Goal: Task Accomplishment & Management: Manage account settings

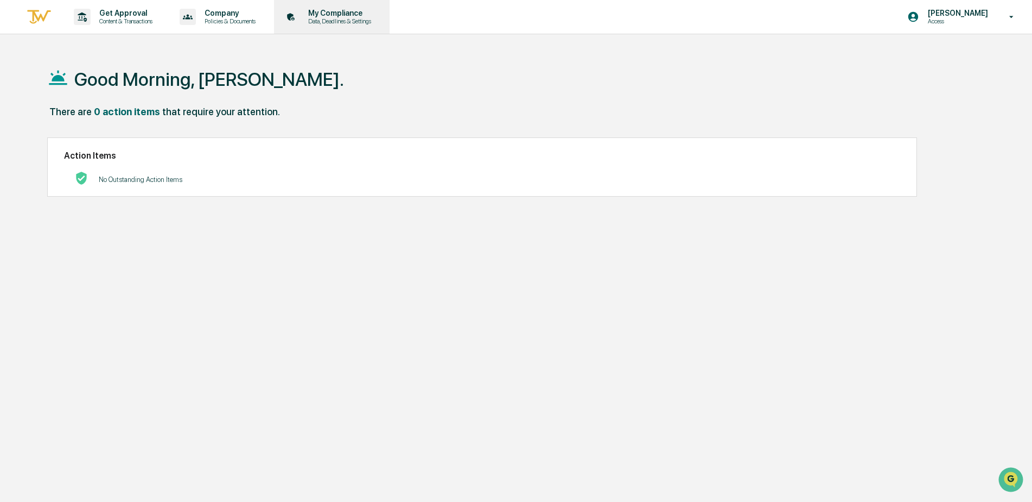
click at [325, 25] on div "My Compliance Data, Deadlines & Settings" at bounding box center [330, 17] width 105 height 34
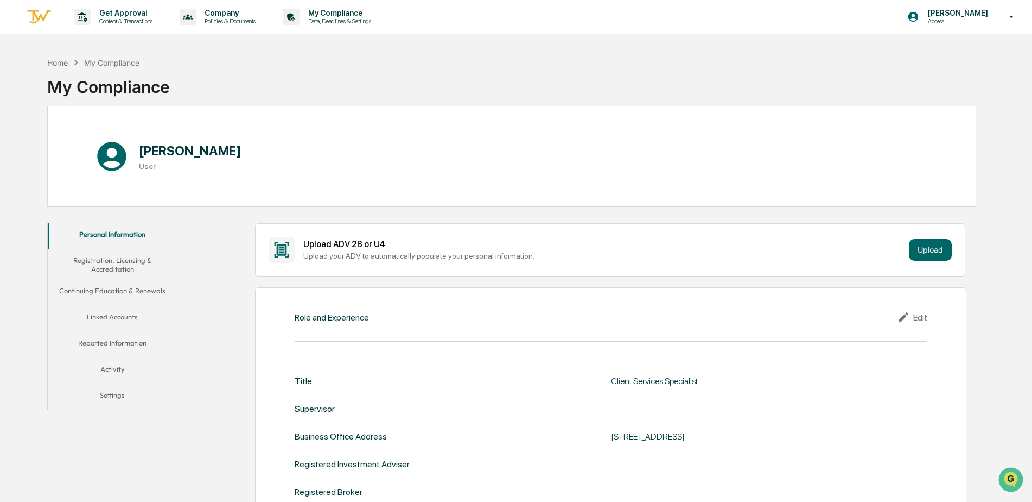
click at [110, 328] on button "Linked Accounts" at bounding box center [113, 319] width 130 height 26
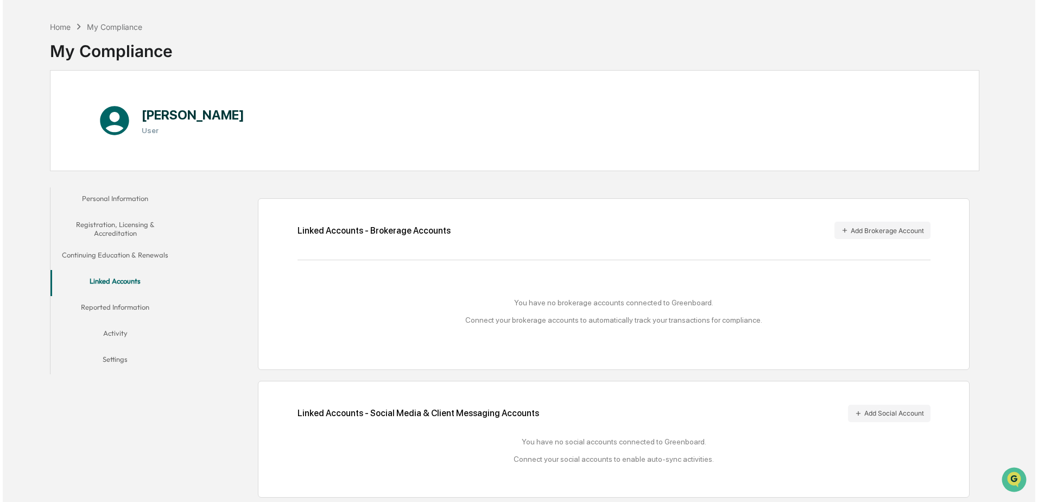
scroll to position [52, 0]
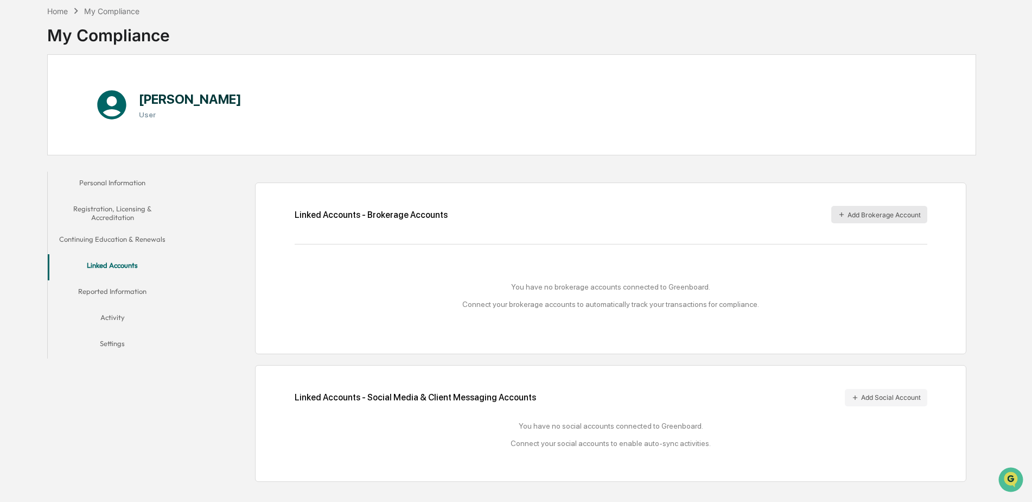
click at [866, 213] on button "Add Brokerage Account" at bounding box center [880, 214] width 96 height 17
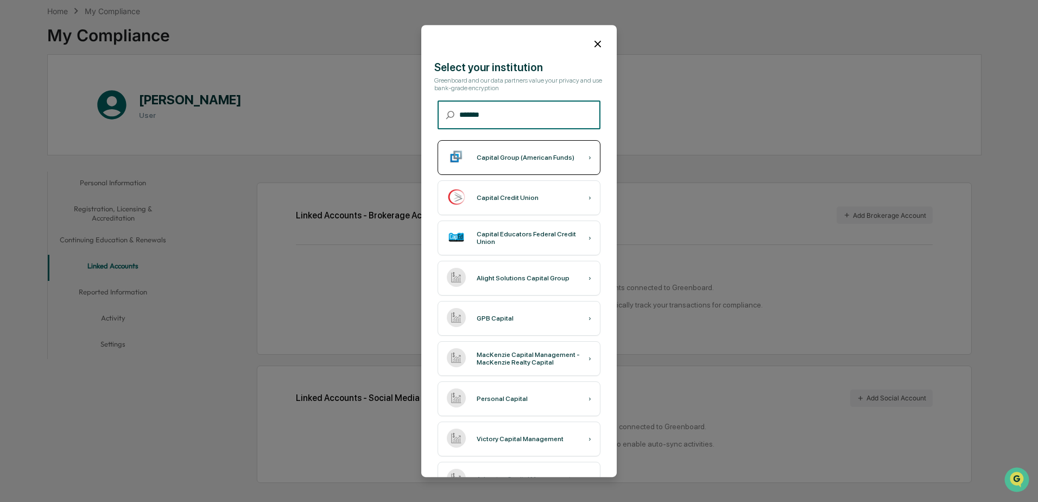
type input "*******"
click at [549, 157] on div "Capital Group (American Funds)" at bounding box center [526, 158] width 98 height 8
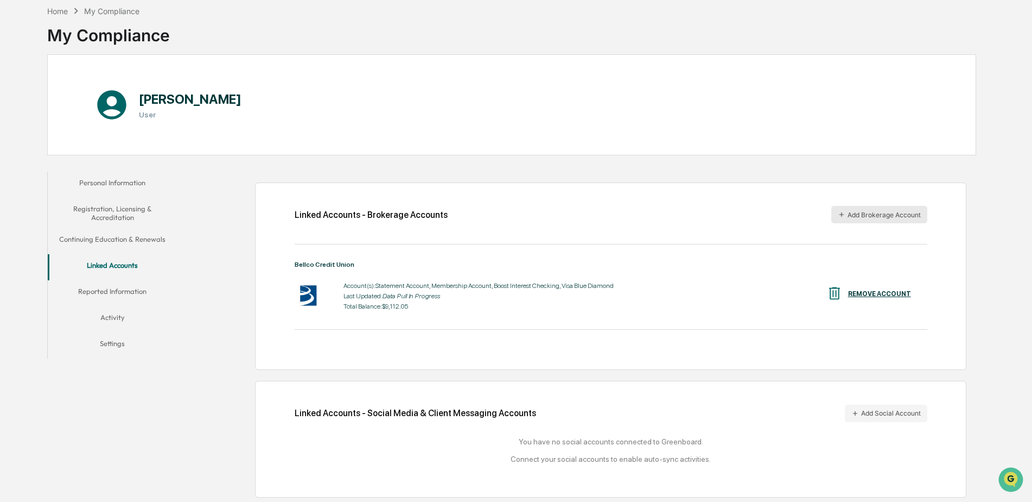
click at [891, 221] on button "Add Brokerage Account" at bounding box center [880, 214] width 96 height 17
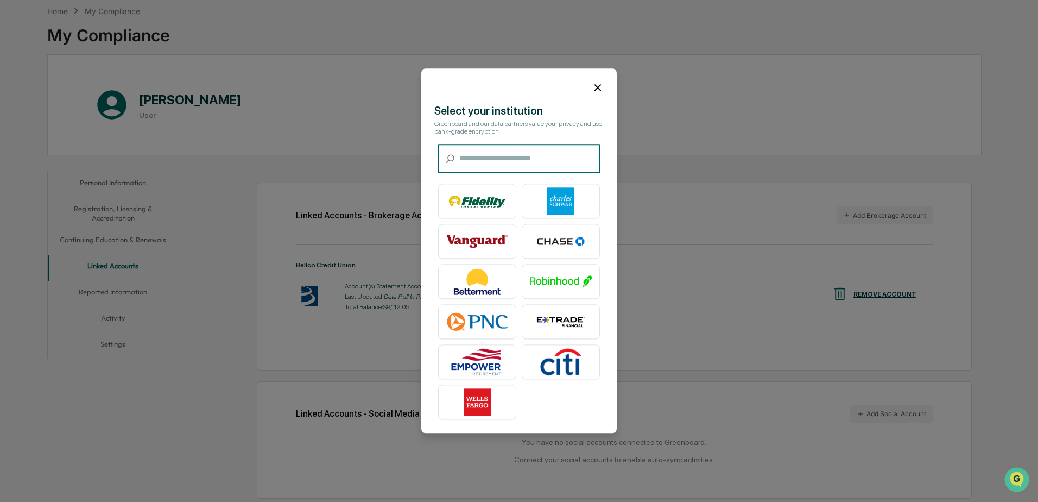
click at [521, 162] on input "text" at bounding box center [529, 158] width 141 height 29
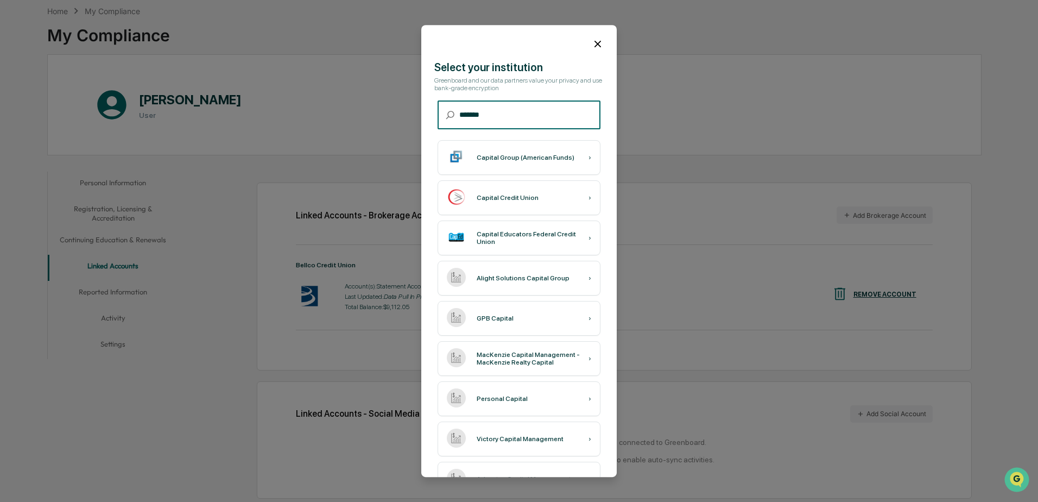
type input "*******"
click at [519, 153] on div "Capital Group (American Funds) ›" at bounding box center [518, 157] width 163 height 35
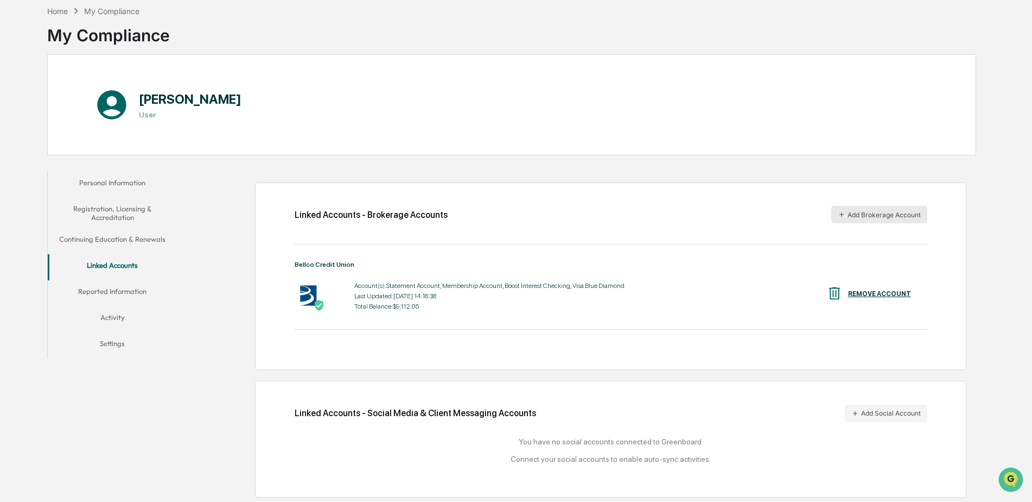
click at [901, 217] on button "Add Brokerage Account" at bounding box center [880, 214] width 96 height 17
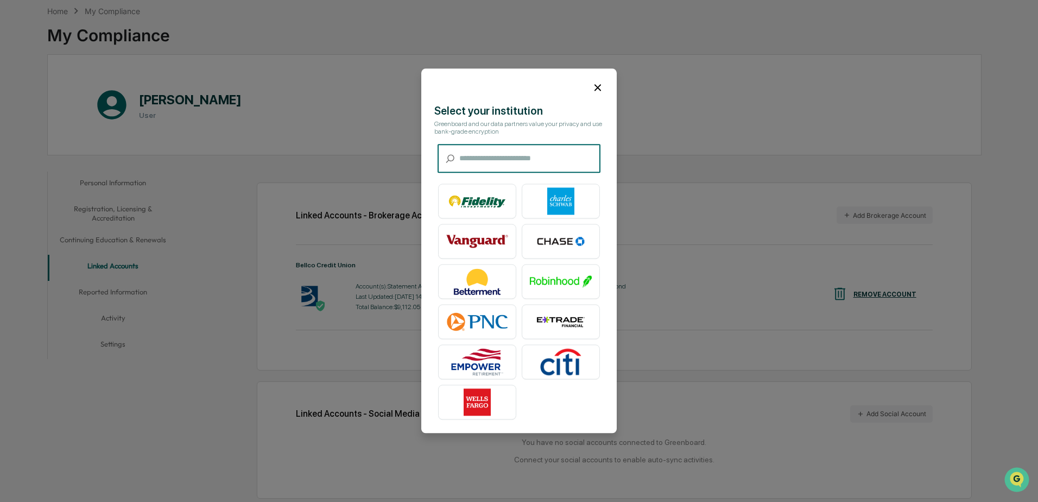
click at [518, 164] on input "text" at bounding box center [529, 158] width 141 height 29
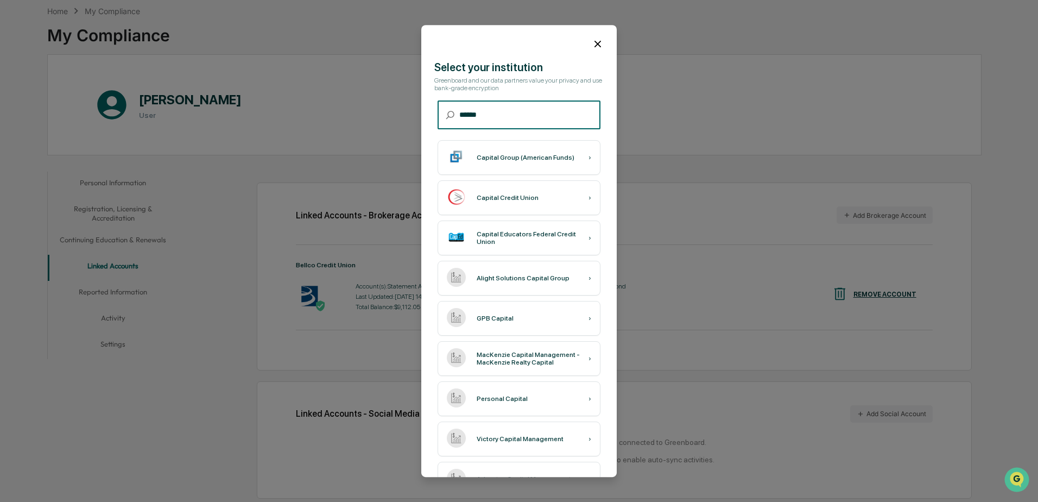
type input "******"
click at [518, 164] on div "Capital Group (American Funds) ›" at bounding box center [518, 157] width 163 height 35
click at [585, 43] on div at bounding box center [518, 39] width 195 height 29
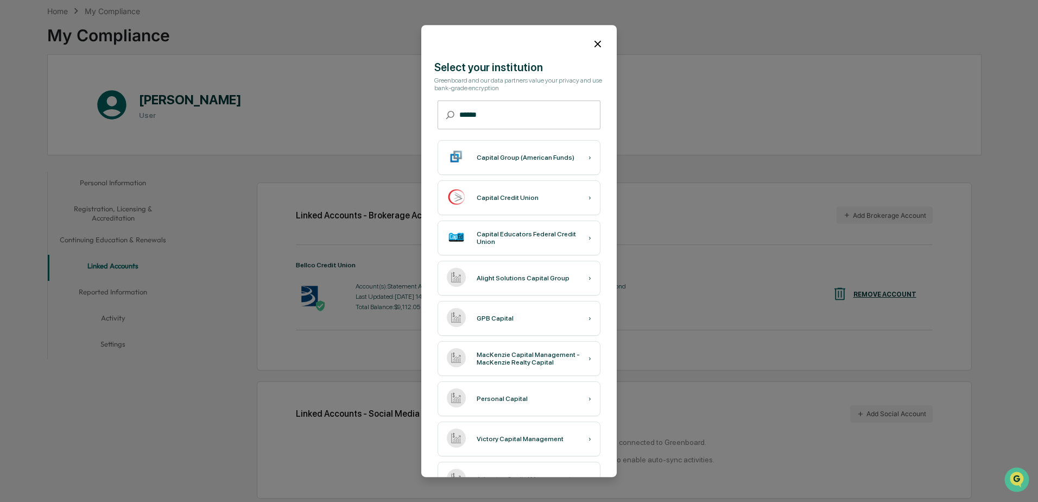
drag, startPoint x: 585, startPoint y: 43, endPoint x: 558, endPoint y: 45, distance: 26.7
click at [558, 45] on div at bounding box center [518, 39] width 195 height 29
click at [595, 43] on icon at bounding box center [598, 44] width 12 height 12
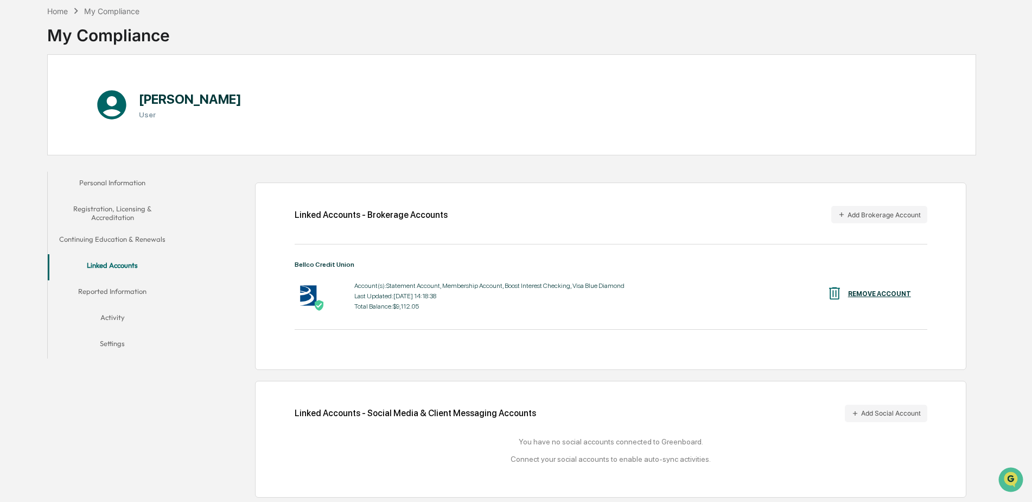
click at [620, 248] on div "Linked Accounts - Brokerage Accounts Add Brokerage Account Bellco Credit Union …" at bounding box center [610, 275] width 711 height 187
click at [853, 215] on button "Add Brokerage Account" at bounding box center [880, 214] width 96 height 17
click at [871, 219] on button "Add Brokerage Account" at bounding box center [880, 214] width 96 height 17
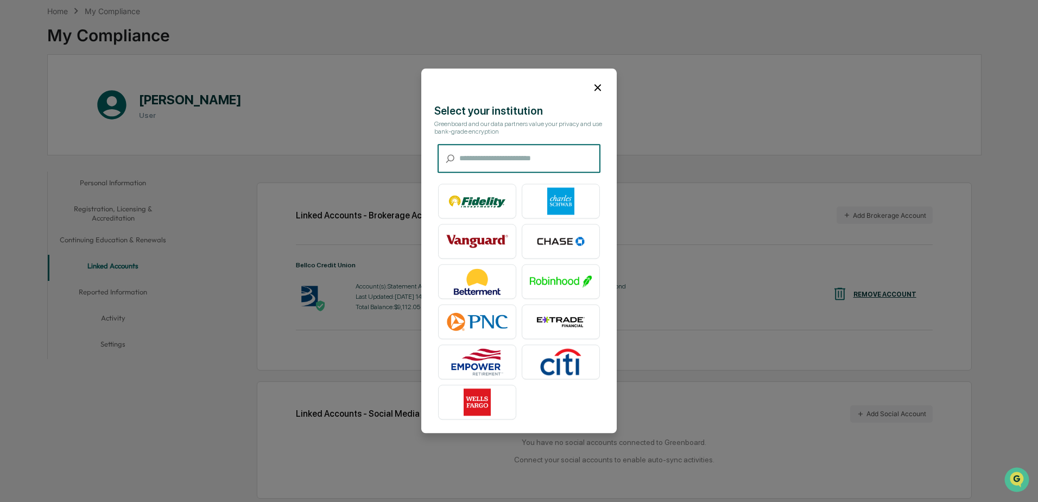
click at [501, 162] on input "text" at bounding box center [529, 158] width 141 height 29
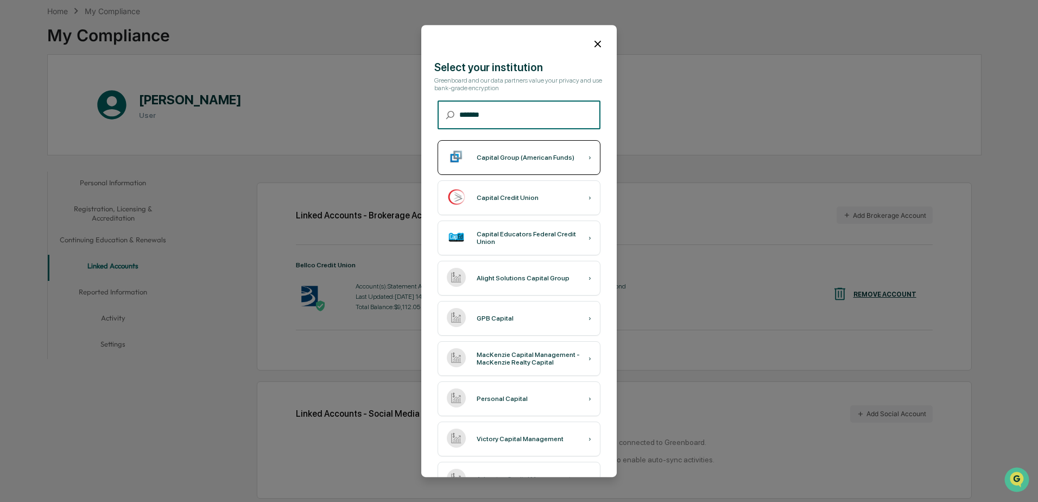
type input "*******"
click at [501, 162] on div "Capital Group (American Funds) ›" at bounding box center [518, 157] width 163 height 35
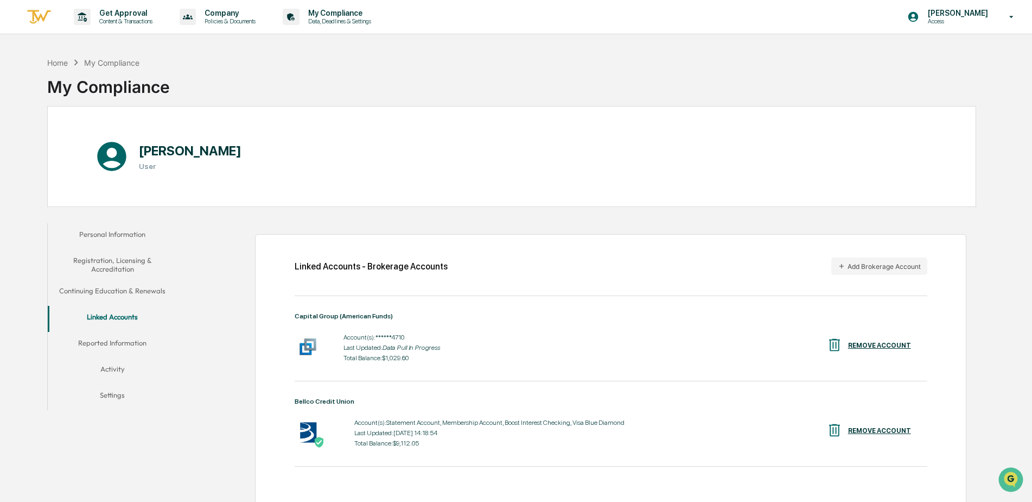
click at [124, 347] on button "Reported Information" at bounding box center [113, 345] width 130 height 26
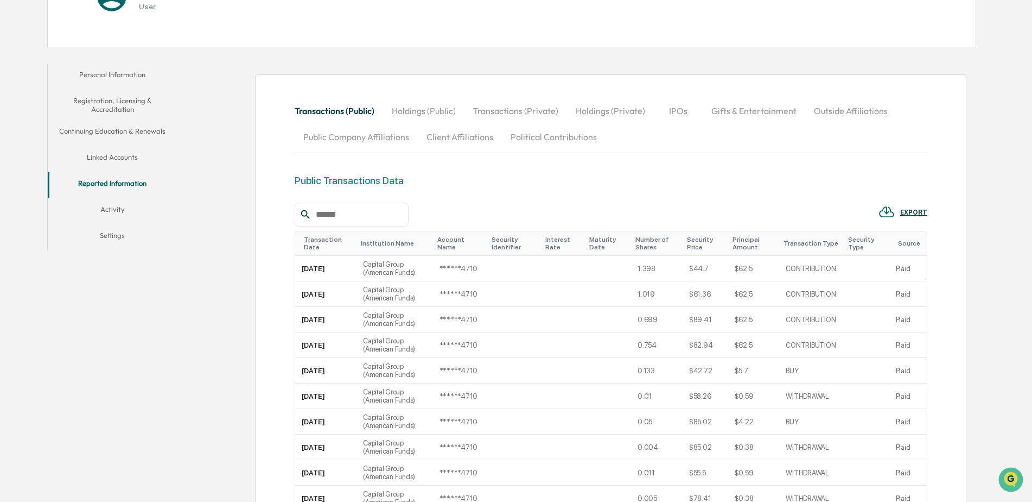
scroll to position [163, 0]
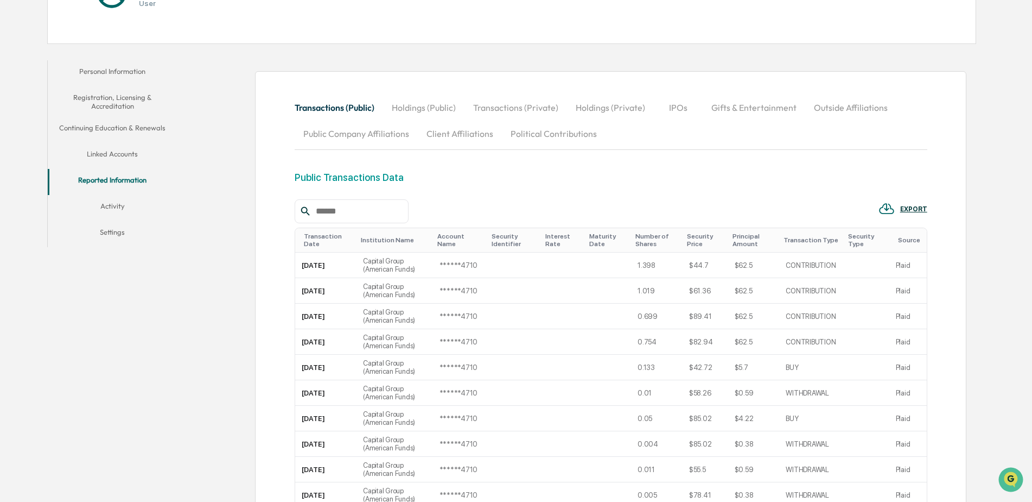
click at [443, 106] on button "Holdings (Public)" at bounding box center [423, 107] width 81 height 26
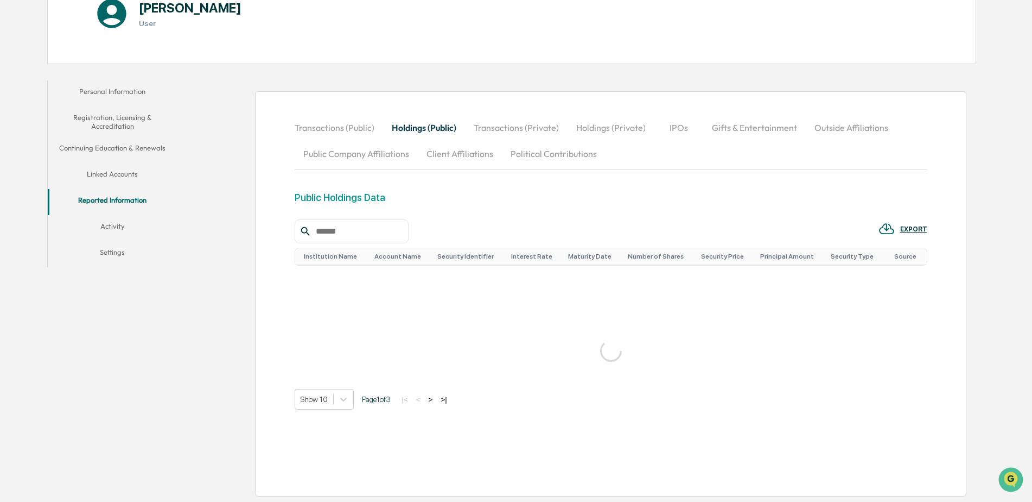
scroll to position [105, 0]
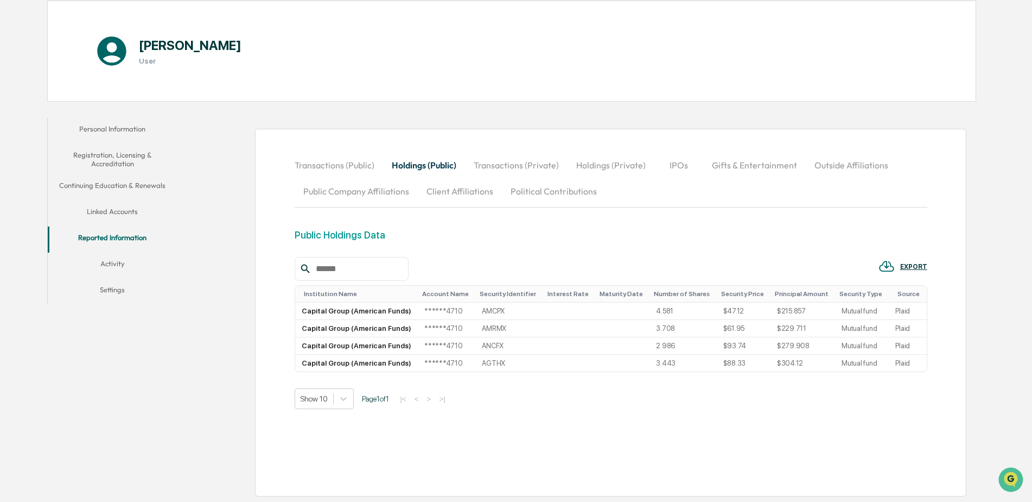
click at [512, 167] on button "Transactions (Private)" at bounding box center [516, 165] width 103 height 26
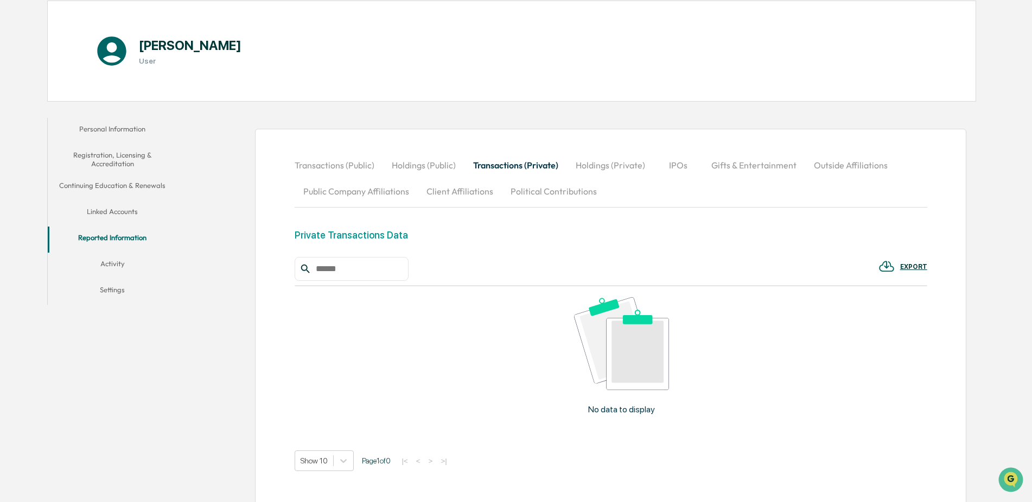
click at [604, 168] on button "Holdings (Private)" at bounding box center [610, 165] width 87 height 26
click at [678, 161] on button "IPOs" at bounding box center [679, 165] width 49 height 26
click at [771, 163] on button "Gifts & Entertainment" at bounding box center [754, 165] width 103 height 26
click at [858, 164] on button "Outside Affiliations" at bounding box center [852, 165] width 91 height 26
click at [325, 193] on button "Public Company Affiliations" at bounding box center [356, 191] width 123 height 26
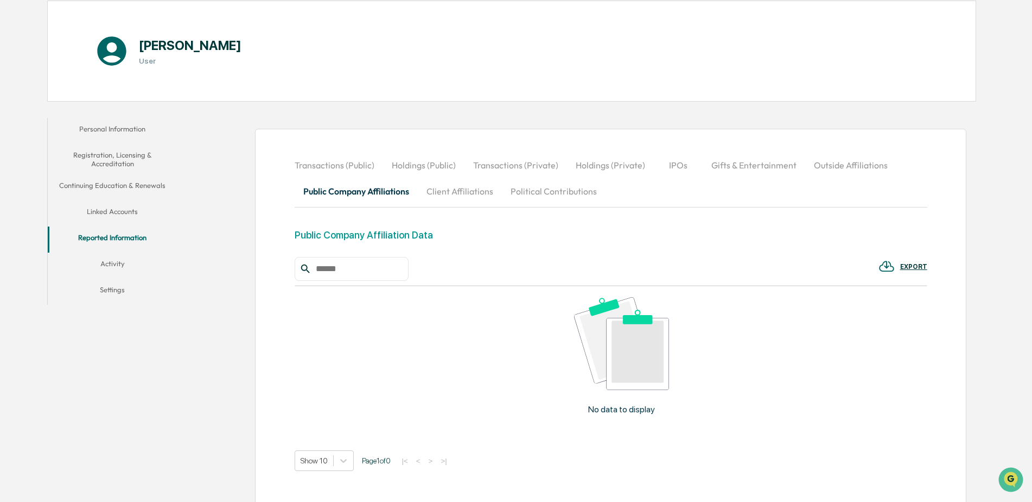
click at [441, 193] on button "Client Affiliations" at bounding box center [460, 191] width 84 height 26
click at [528, 194] on button "Political Contributions" at bounding box center [554, 191] width 104 height 26
click at [358, 164] on button "Transactions (Public)" at bounding box center [339, 165] width 88 height 26
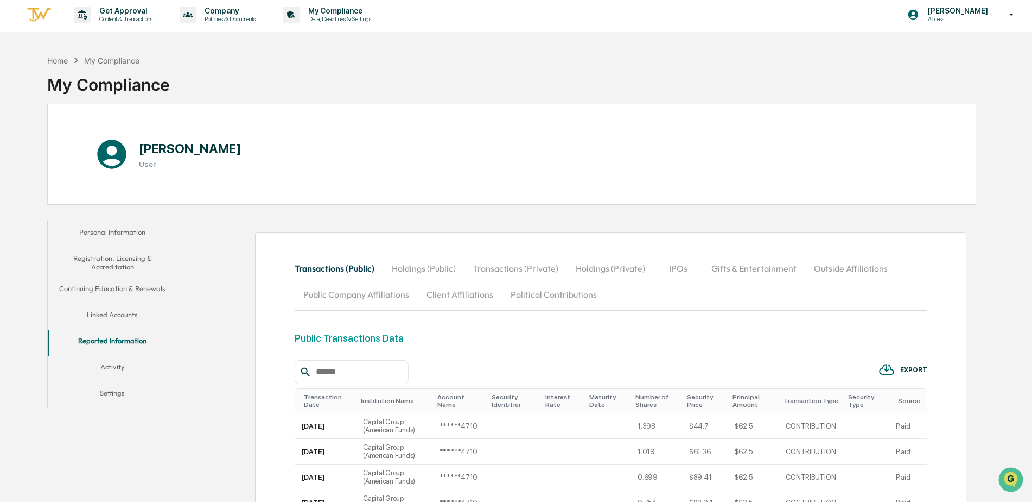
scroll to position [0, 0]
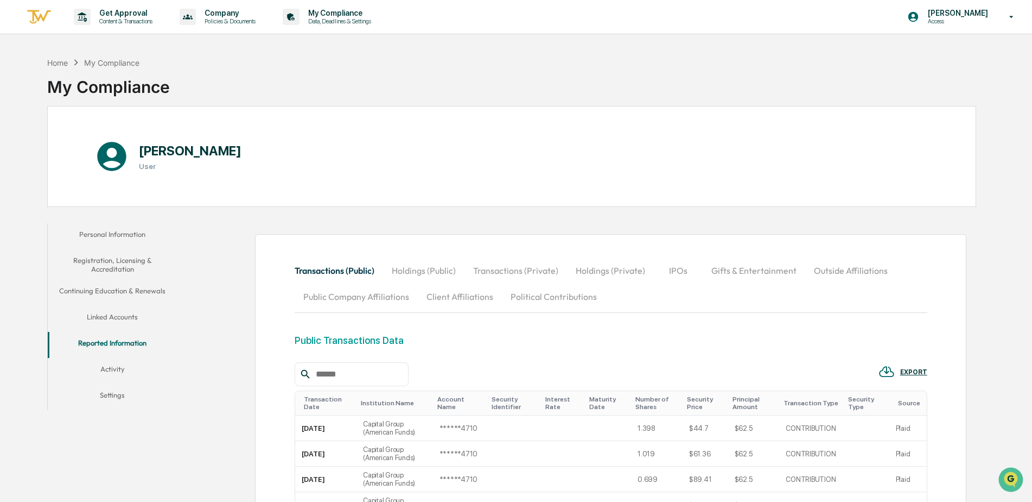
click at [154, 296] on button "Continuing Education & Renewals" at bounding box center [113, 293] width 130 height 26
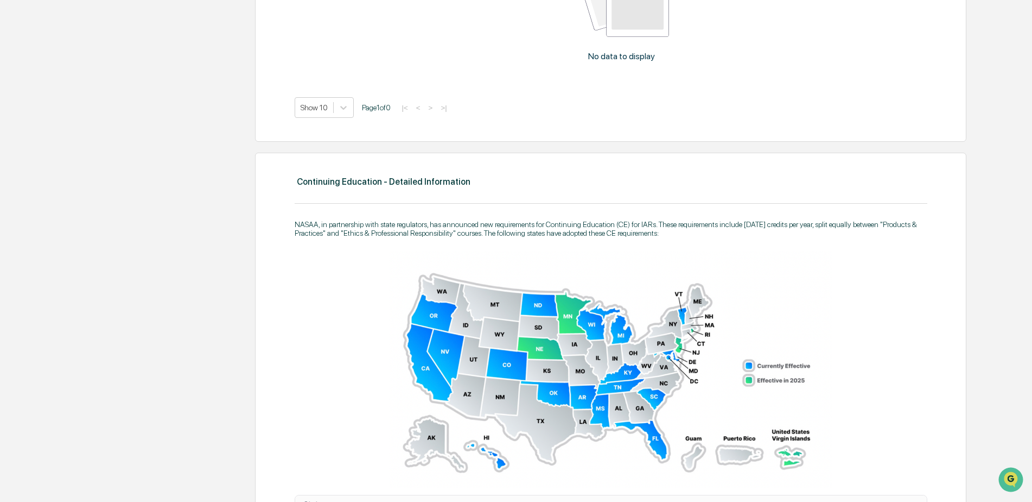
scroll to position [543, 0]
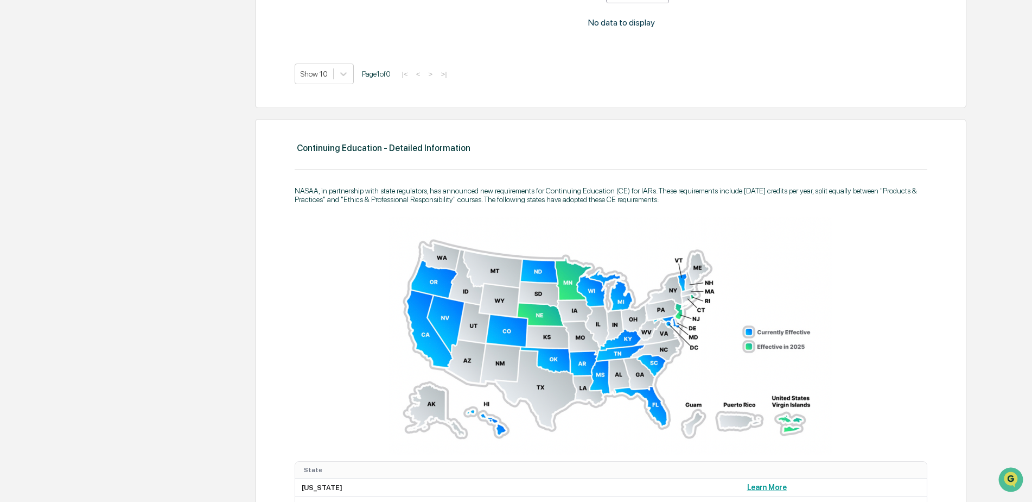
click at [514, 328] on img at bounding box center [610, 335] width 443 height 237
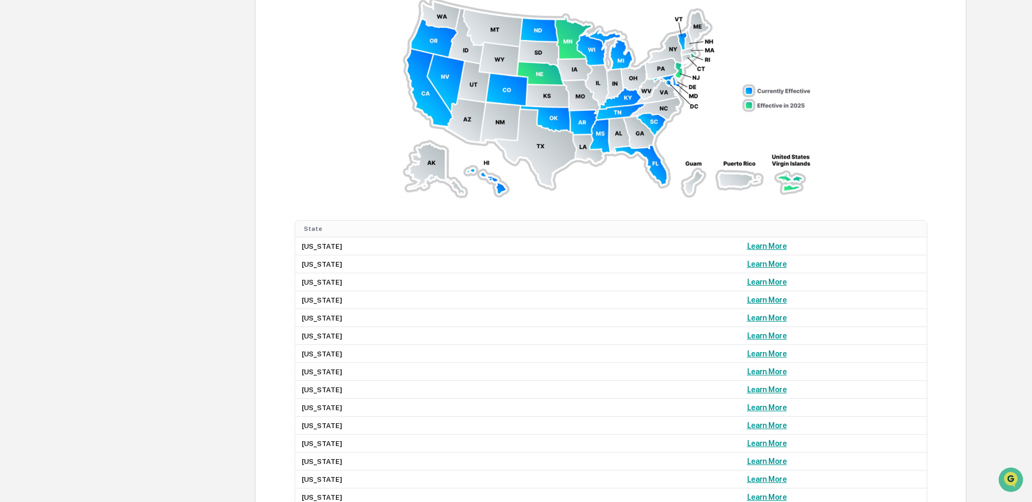
scroll to position [814, 0]
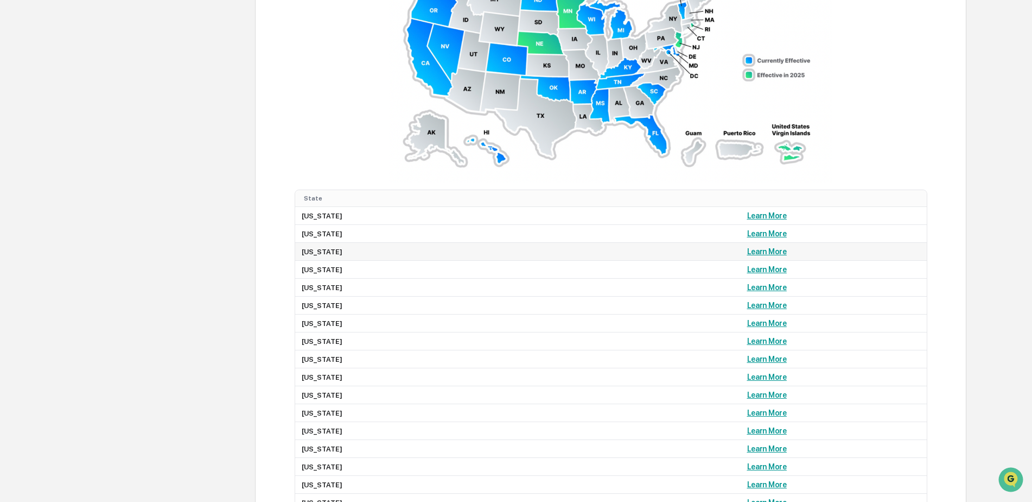
click at [747, 250] on link "Learn More" at bounding box center [767, 251] width 40 height 9
